Goal: Complete application form

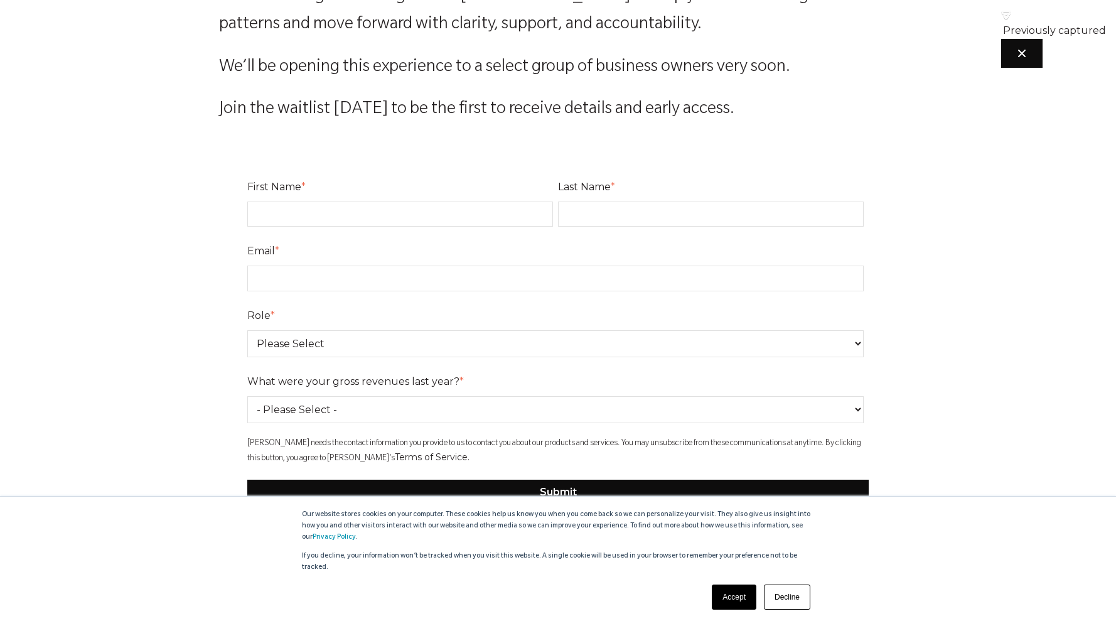
scroll to position [279, 0]
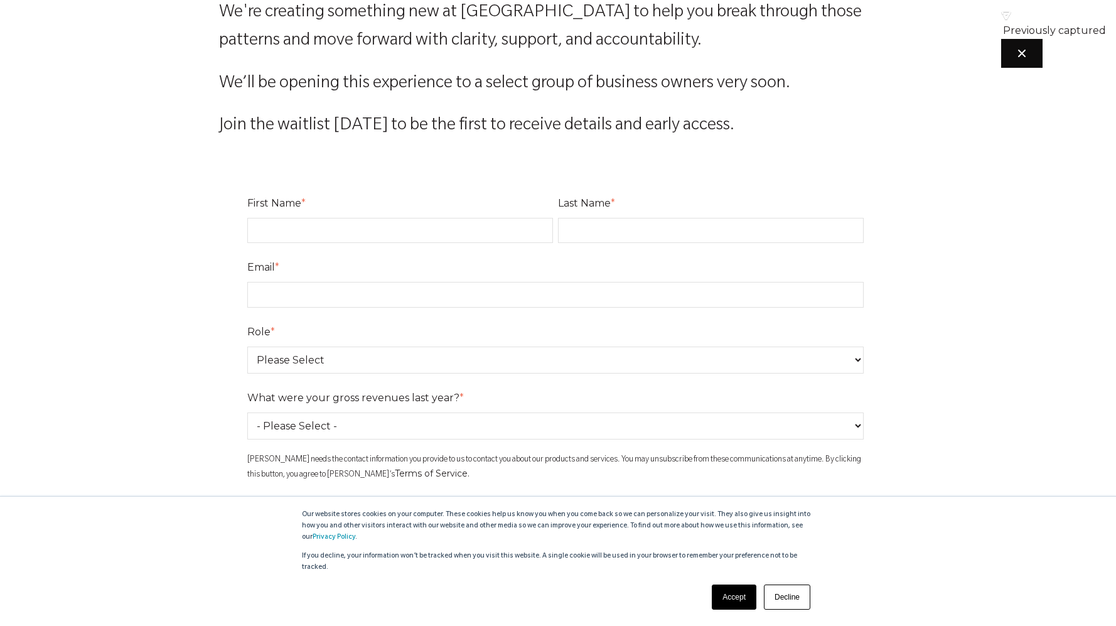
click at [388, 426] on select "- Please Select - 0-75K 76-150K 151-275K 276-500K 501-750K 751-1M 1-2.5M 2.5-5M…" at bounding box center [555, 425] width 616 height 27
select select "501-750K"
click at [247, 412] on select "- Please Select - 0-75K 76-150K 151-275K 276-500K 501-750K 751-1M 1-2.5M 2.5-5M…" at bounding box center [555, 425] width 616 height 27
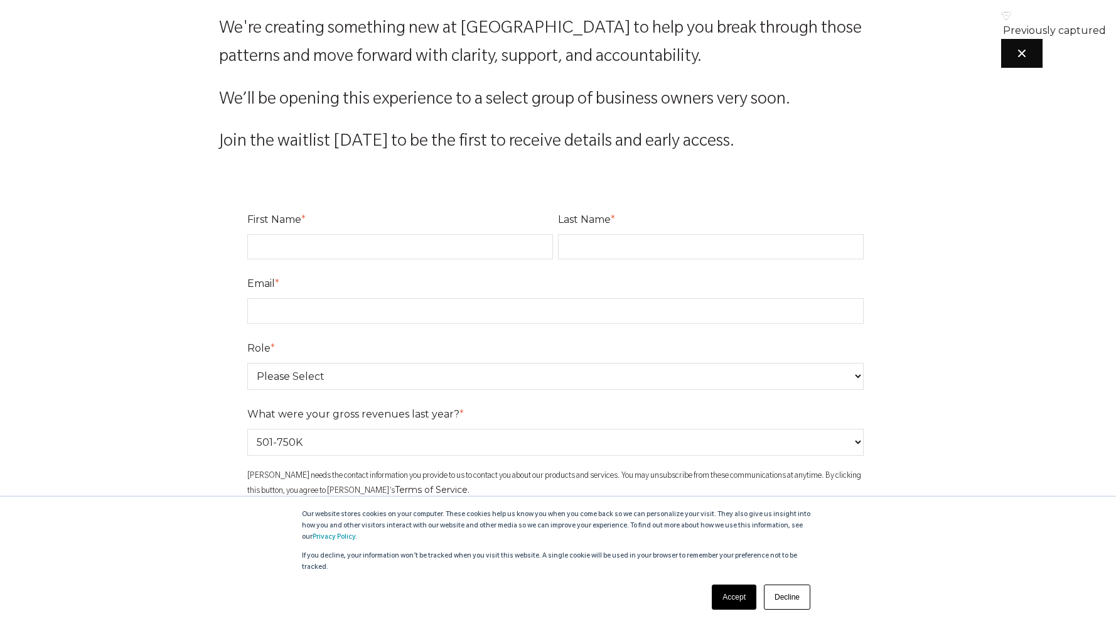
scroll to position [255, 0]
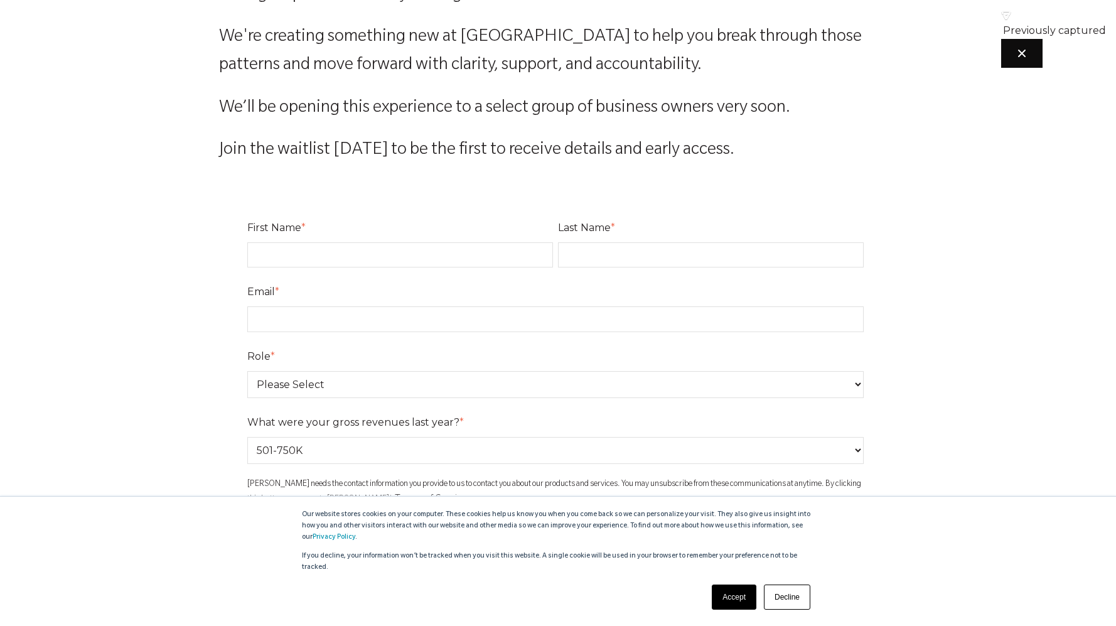
click at [322, 384] on select "Please Select Owner Partner / Co-Owner Executive Employee / Other" at bounding box center [555, 384] width 616 height 27
select select "Owner"
click at [247, 371] on select "Please Select Owner Partner / Co-Owner Executive Employee / Other" at bounding box center [555, 384] width 616 height 27
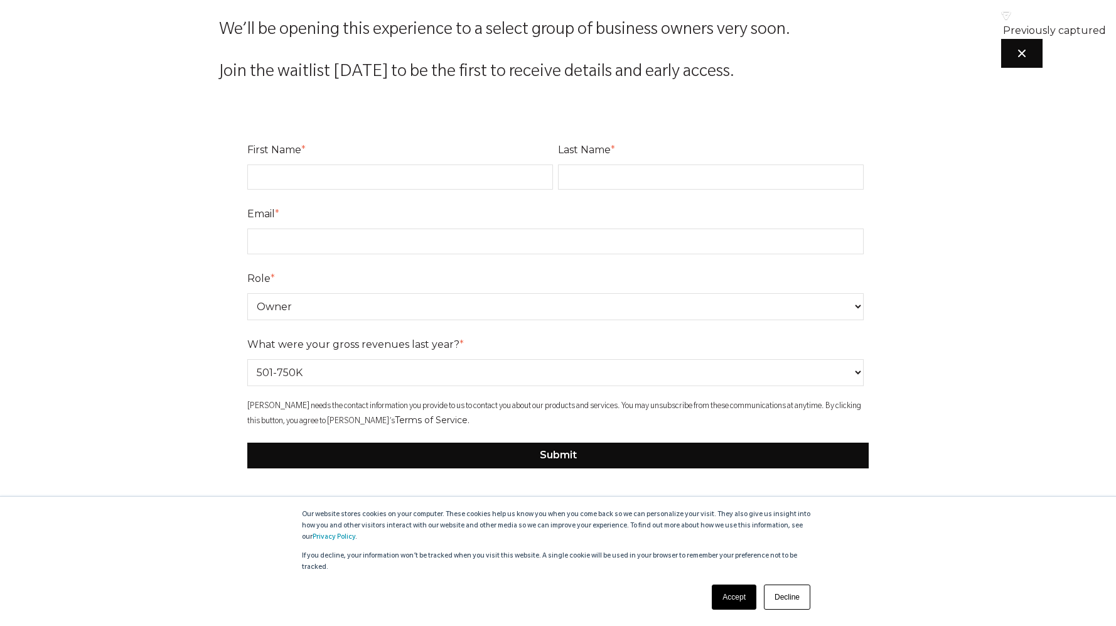
scroll to position [341, 0]
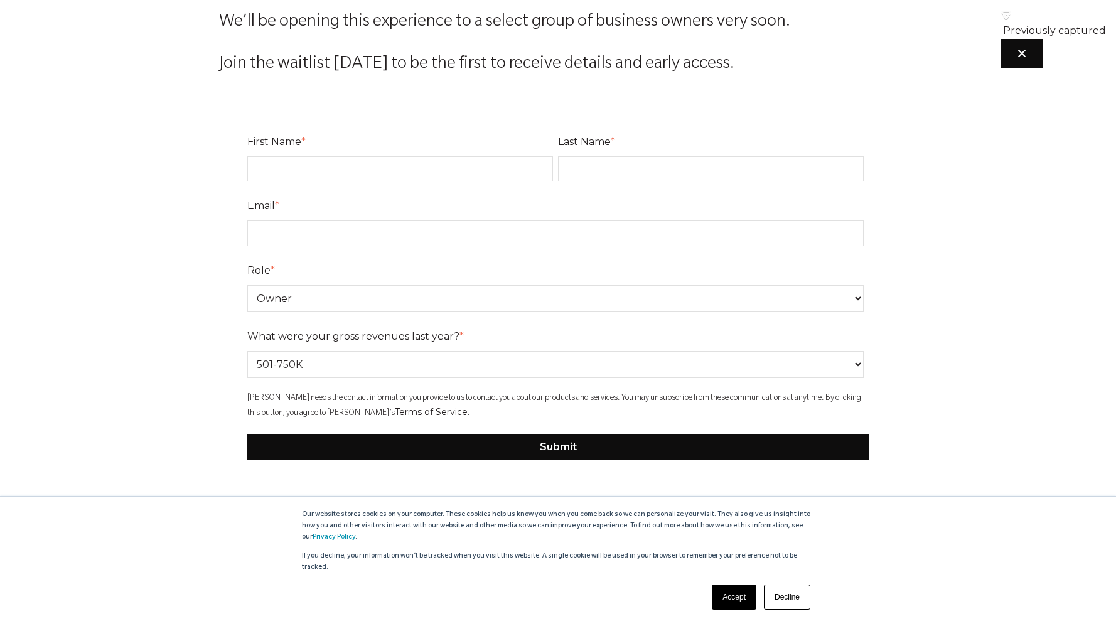
click at [285, 174] on input "First Name *" at bounding box center [400, 168] width 306 height 25
type input "[PERSON_NAME]"
type input "[PERSON_NAME][EMAIL_ADDRESS][DOMAIN_NAME]"
click at [189, 259] on div "Something new is coming for business owners who feel stuck Most business owners…" at bounding box center [558, 125] width 1116 height 723
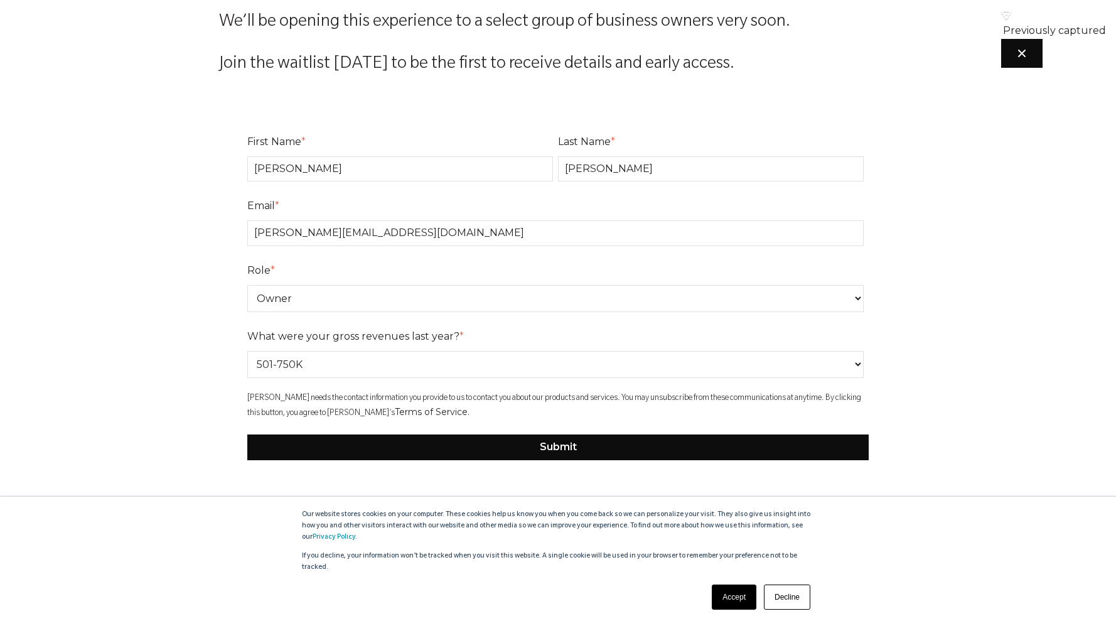
scroll to position [389, 0]
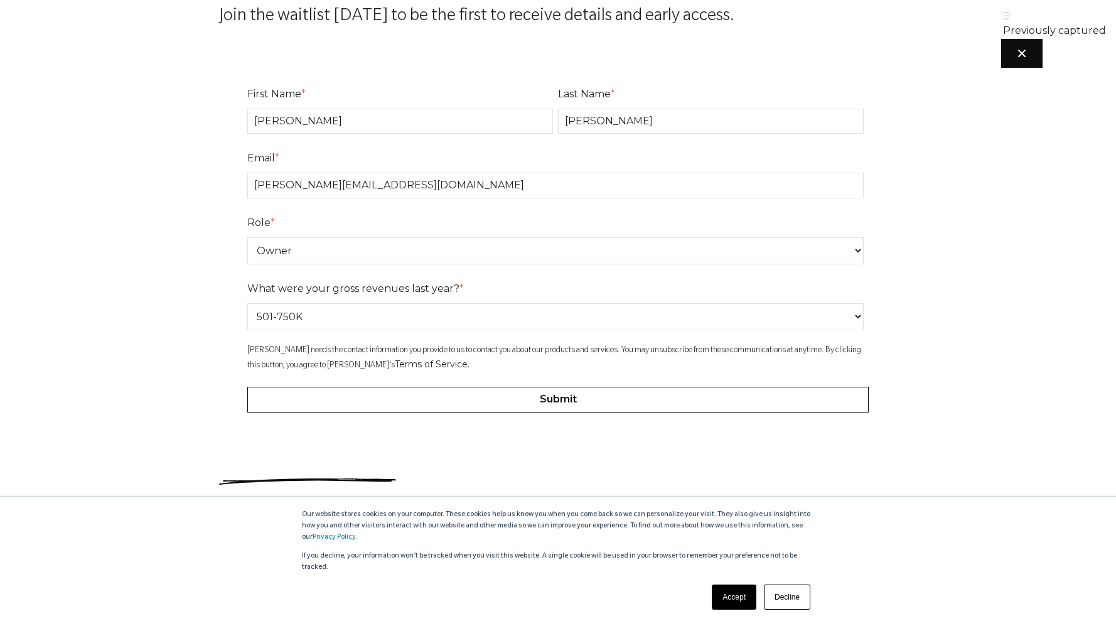
click at [521, 406] on input "Submit" at bounding box center [557, 399] width 621 height 25
